Goal: Navigation & Orientation: Find specific page/section

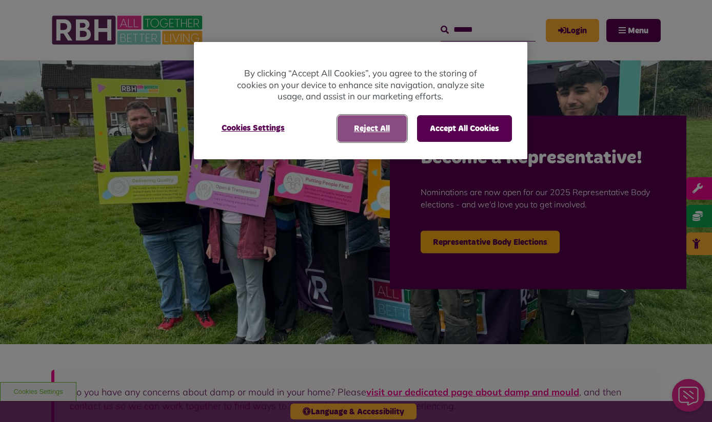
click at [381, 118] on button "Reject All" at bounding box center [371, 128] width 69 height 27
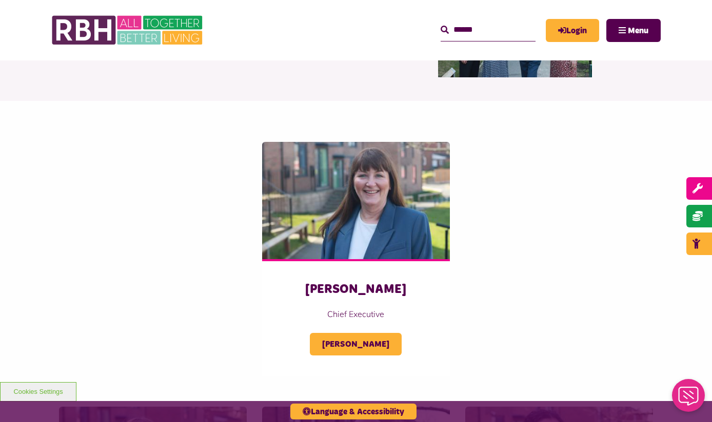
scroll to position [136, 0]
